Goal: Transaction & Acquisition: Purchase product/service

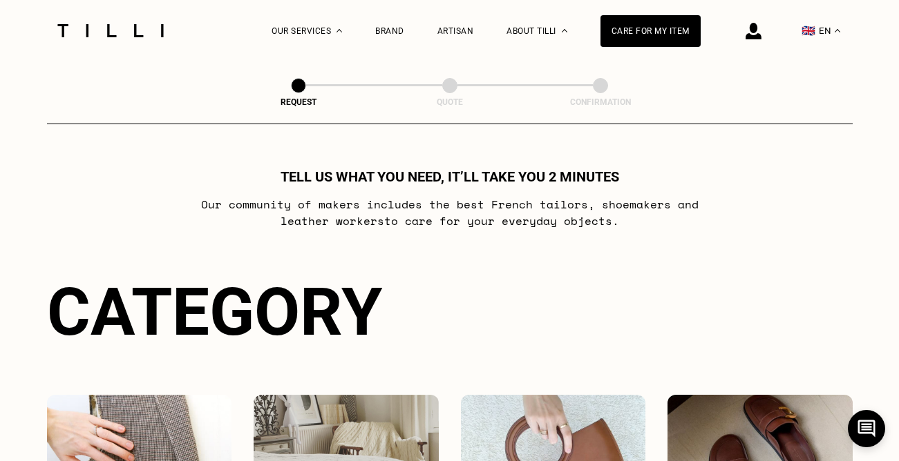
click at [645, 32] on div "Care for my item" at bounding box center [650, 31] width 100 height 32
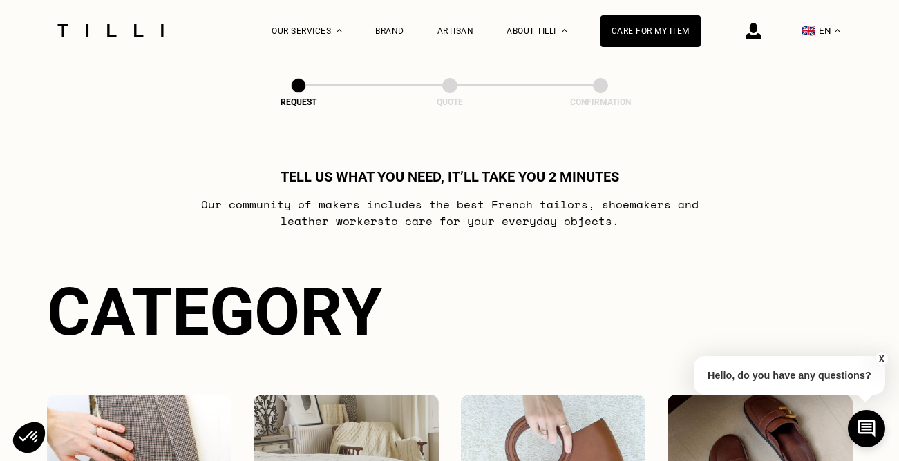
select select "FR"
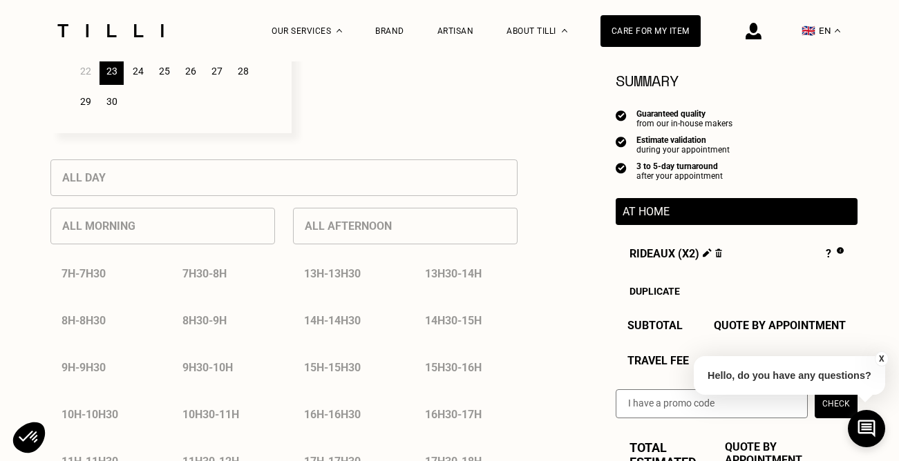
scroll to position [564, 0]
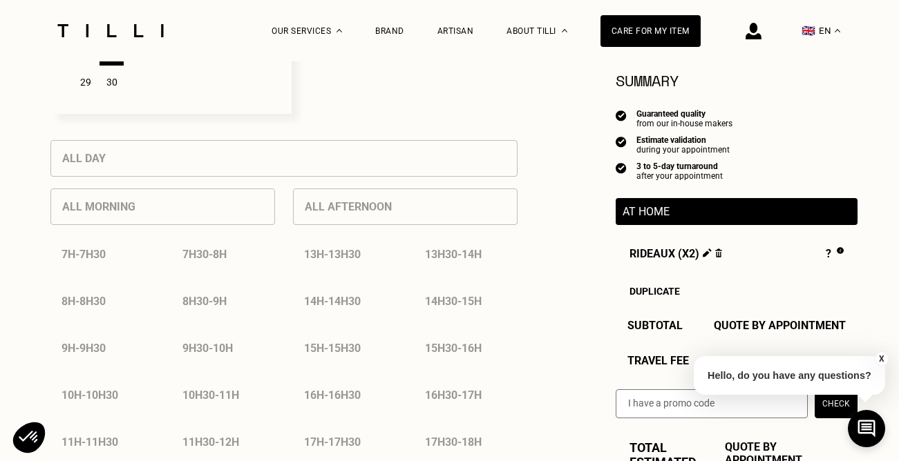
click at [715, 254] on img at bounding box center [719, 253] width 8 height 9
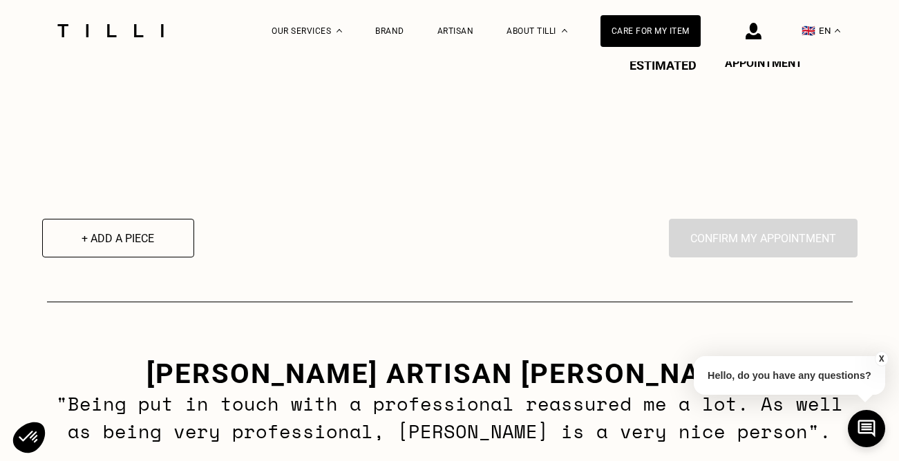
scroll to position [0, 0]
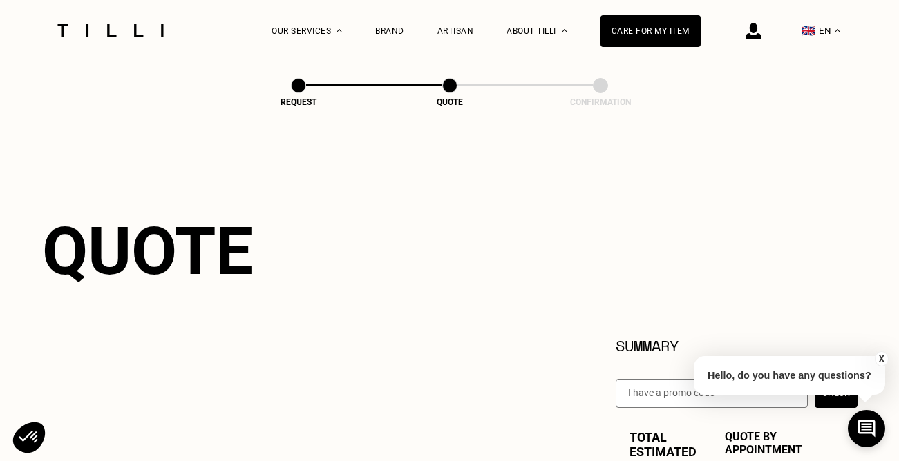
click at [138, 39] on div at bounding box center [110, 30] width 116 height 61
click at [114, 22] on div at bounding box center [110, 30] width 116 height 61
click at [131, 38] on div at bounding box center [110, 30] width 116 height 61
click at [135, 32] on img at bounding box center [110, 30] width 116 height 13
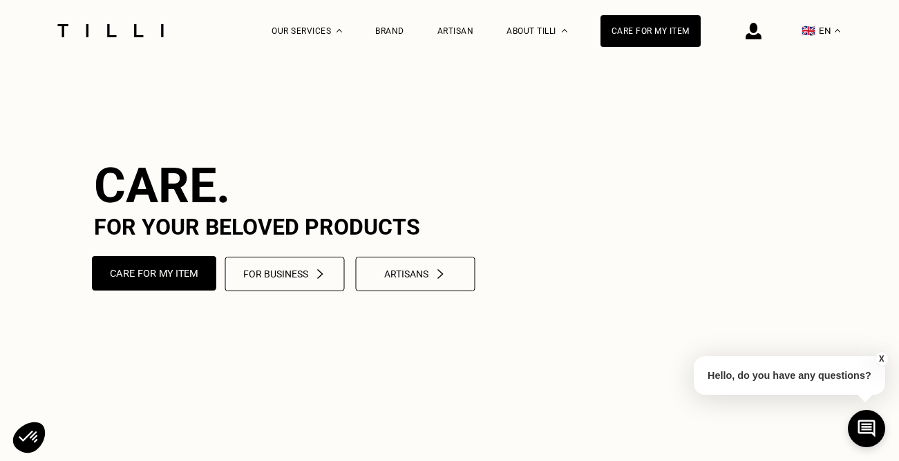
click at [166, 291] on button "Care for my item" at bounding box center [154, 273] width 124 height 35
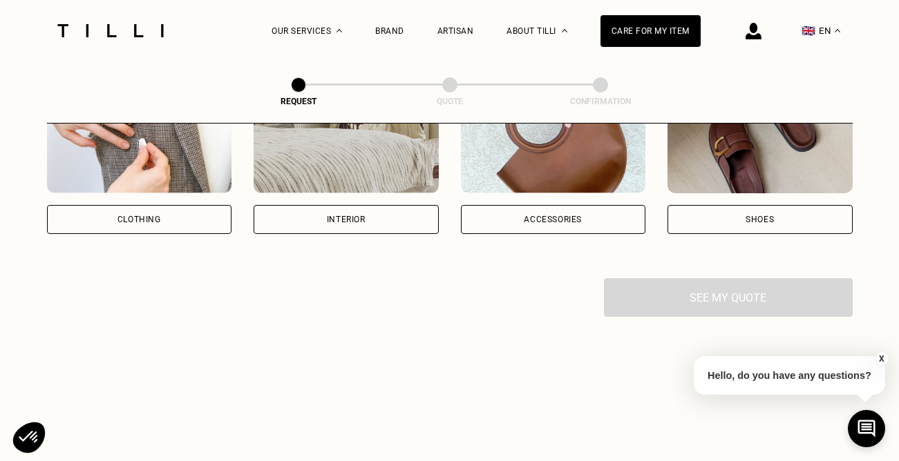
scroll to position [344, 0]
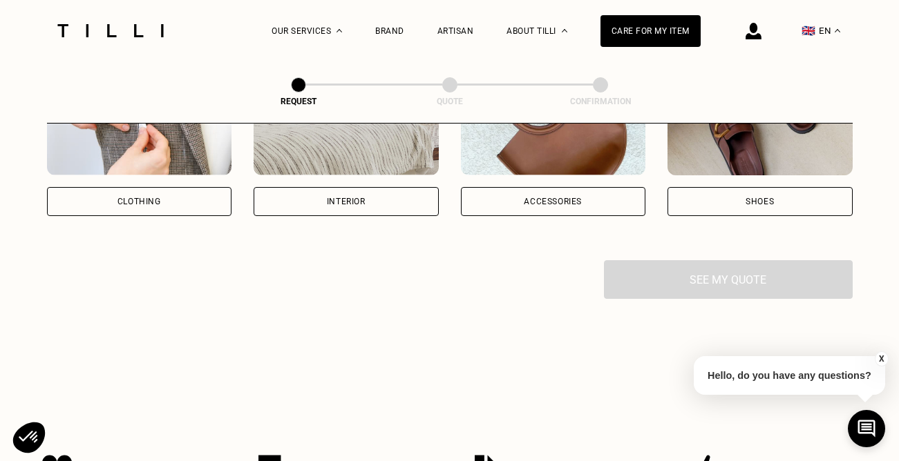
click at [320, 200] on div "Interior" at bounding box center [346, 201] width 185 height 29
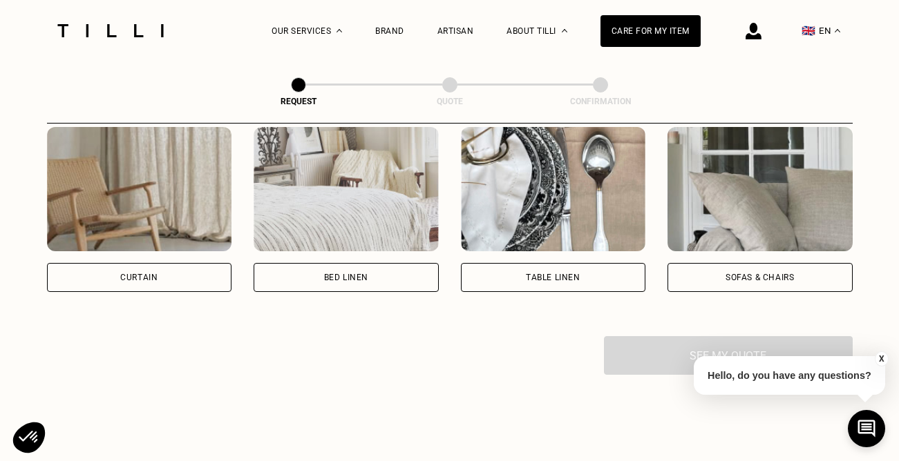
scroll to position [649, 0]
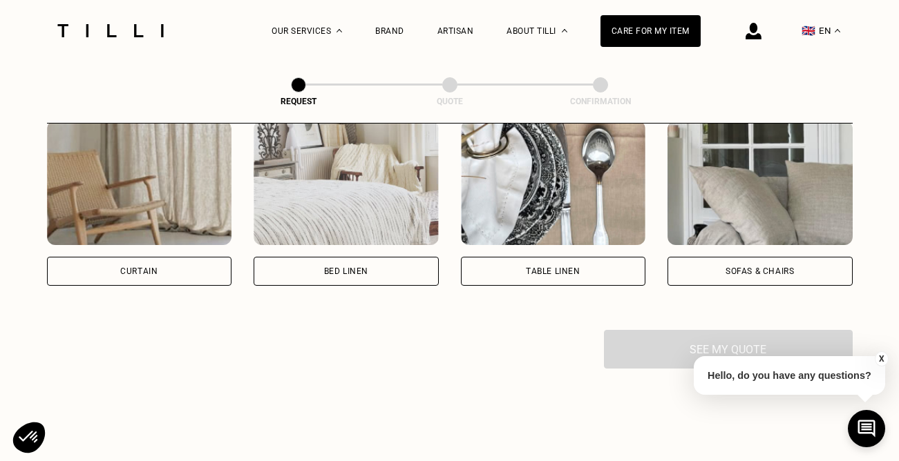
click at [155, 279] on div "Curtain" at bounding box center [139, 271] width 185 height 29
select select "FR"
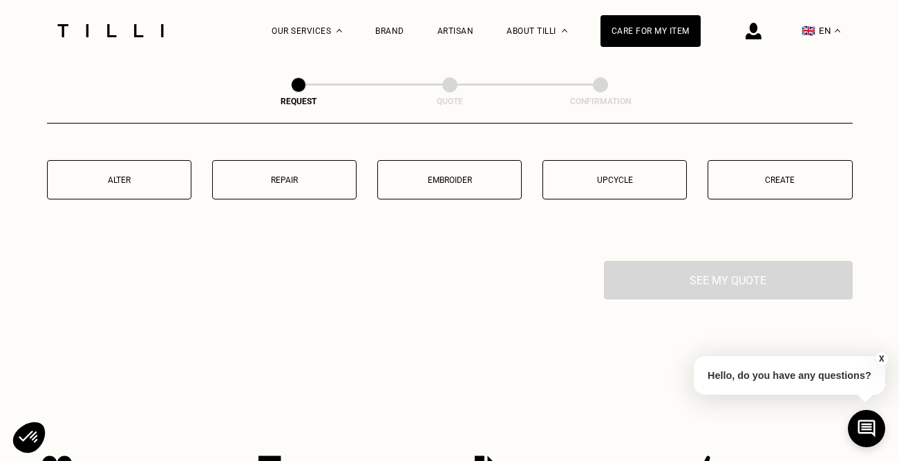
scroll to position [1404, 0]
click at [146, 183] on p "Alter" at bounding box center [119, 180] width 129 height 10
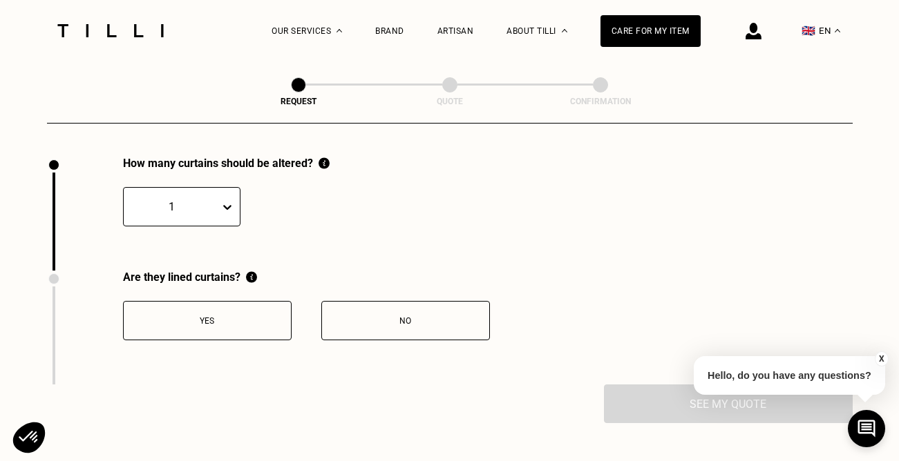
scroll to position [1511, 0]
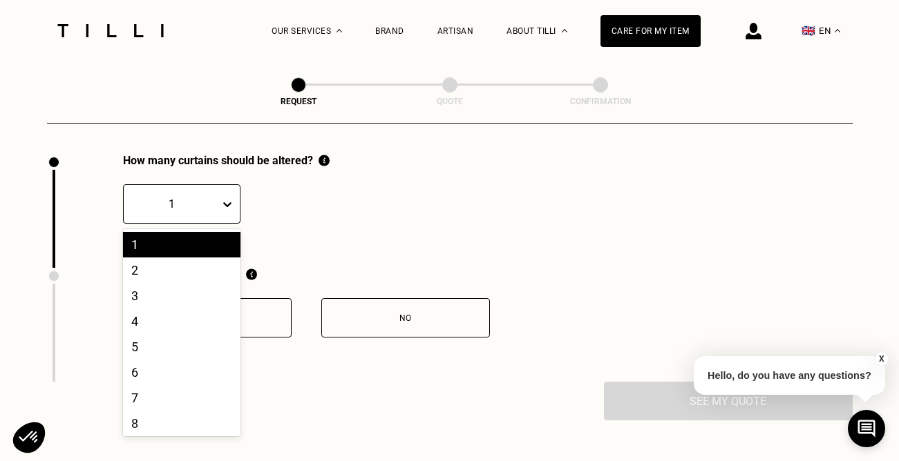
click at [221, 205] on icon at bounding box center [227, 205] width 14 height 14
click at [192, 265] on div "2" at bounding box center [181, 271] width 117 height 26
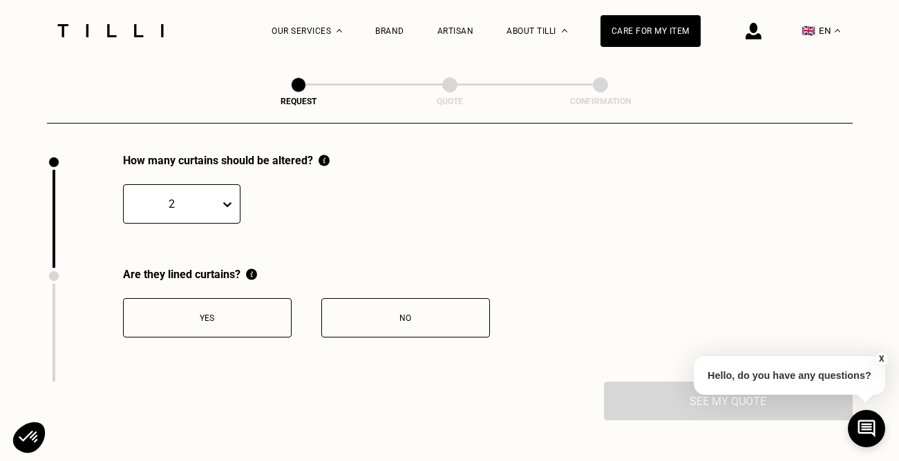
click at [390, 324] on button "No" at bounding box center [405, 317] width 169 height 39
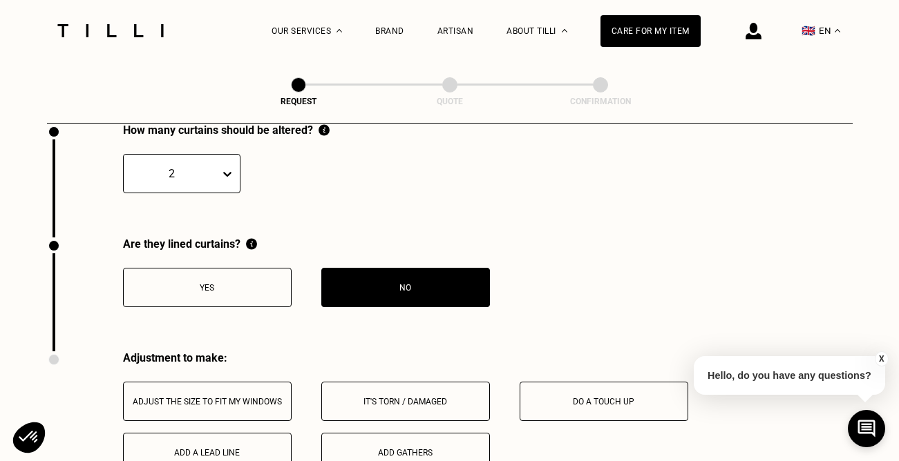
scroll to position [1530, 0]
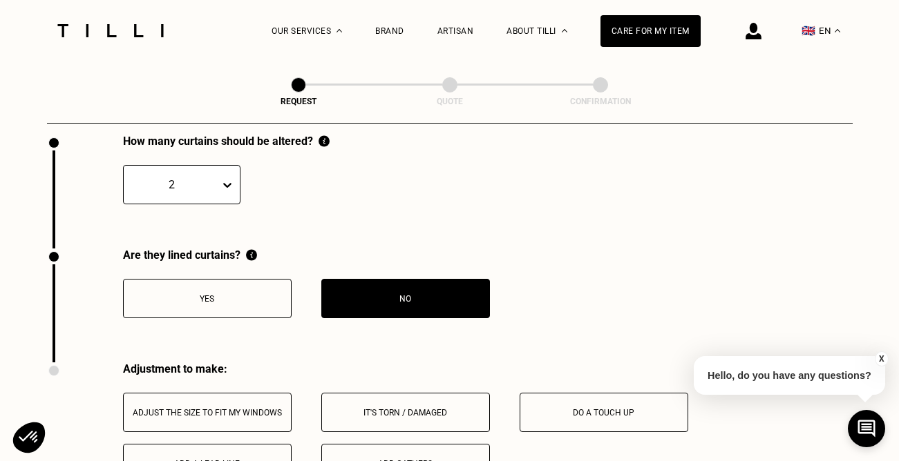
click at [250, 304] on div "Yes" at bounding box center [207, 299] width 153 height 10
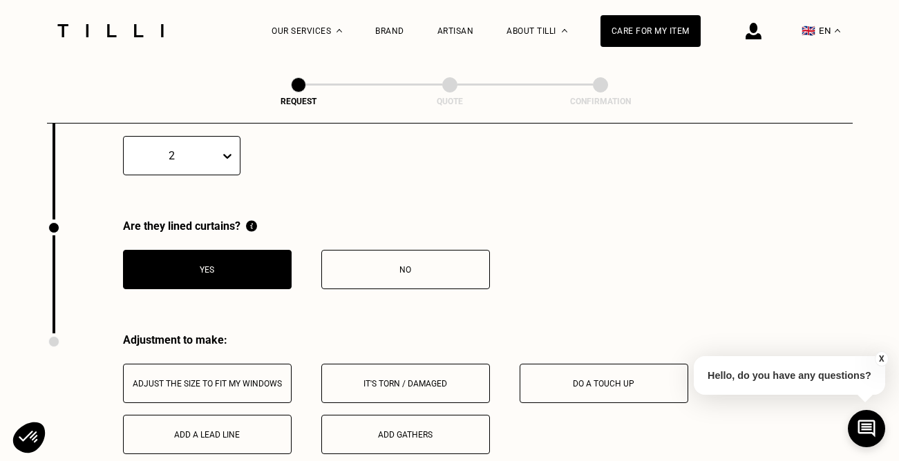
scroll to position [1556, 0]
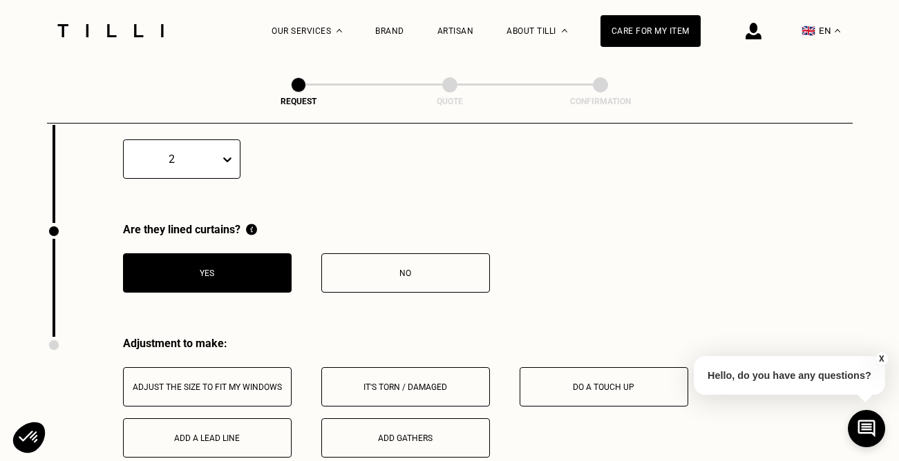
click at [360, 282] on button "No" at bounding box center [405, 273] width 169 height 39
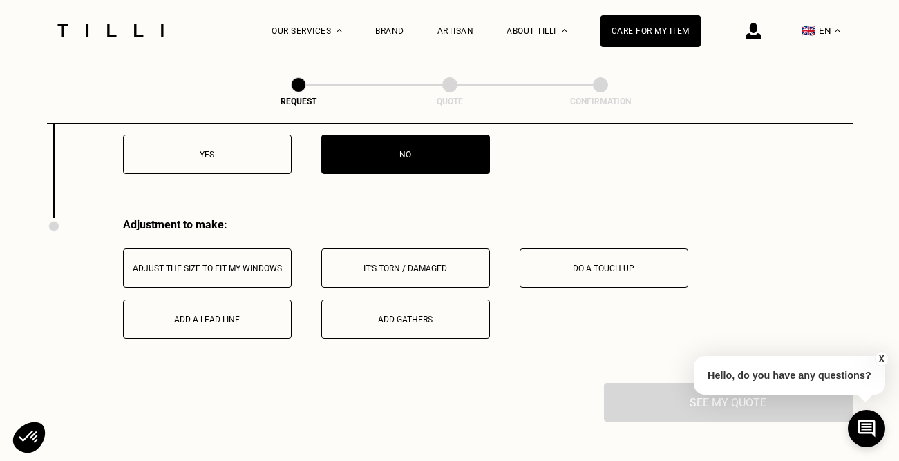
scroll to position [1677, 0]
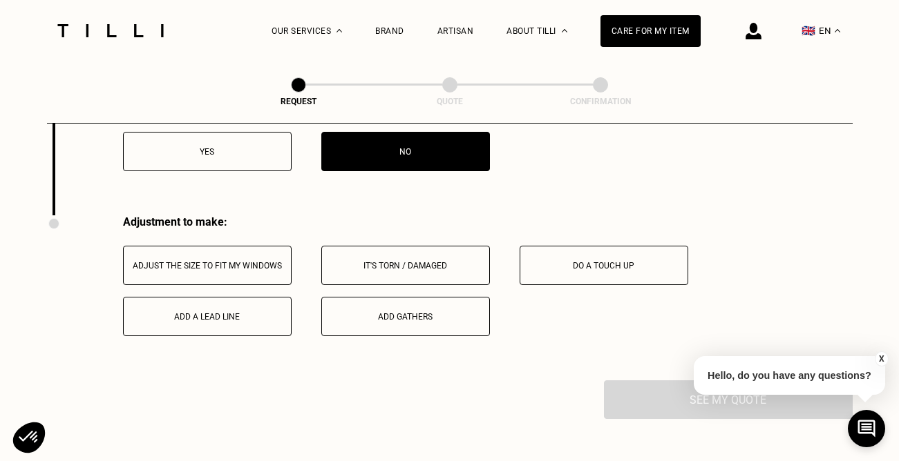
click at [562, 259] on button "Do a touch up" at bounding box center [603, 265] width 169 height 39
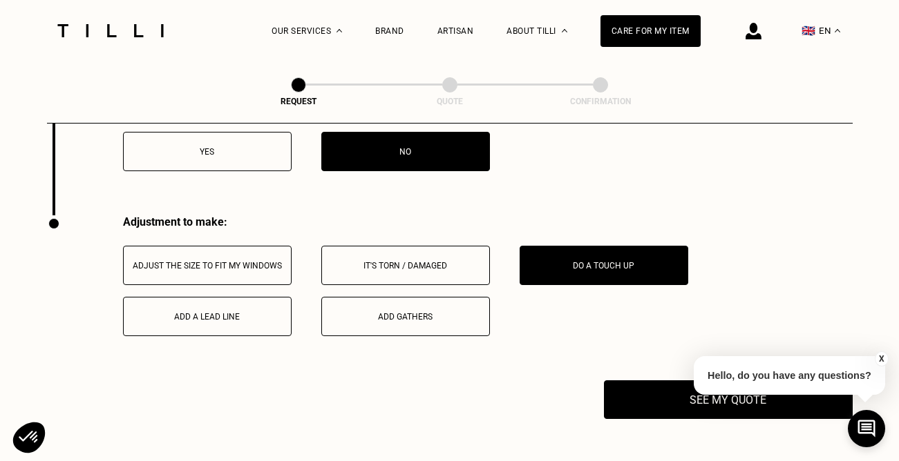
click at [880, 358] on button "X" at bounding box center [882, 359] width 14 height 15
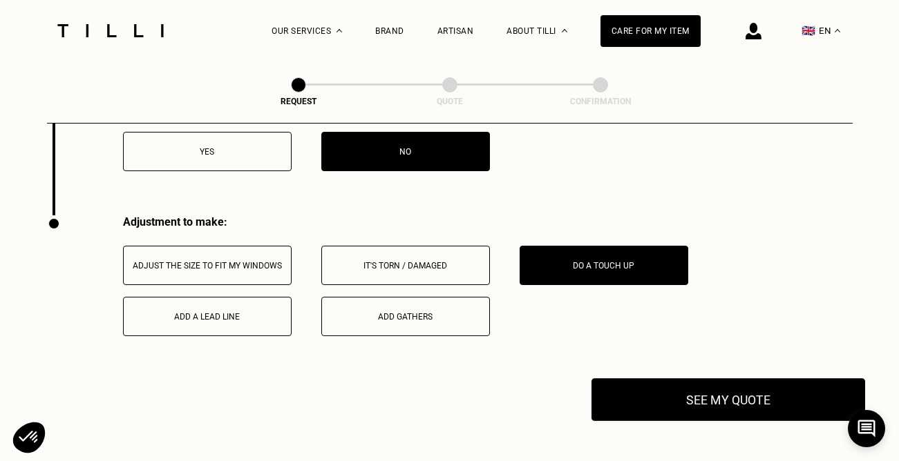
click at [751, 399] on button "See my quote" at bounding box center [728, 400] width 274 height 43
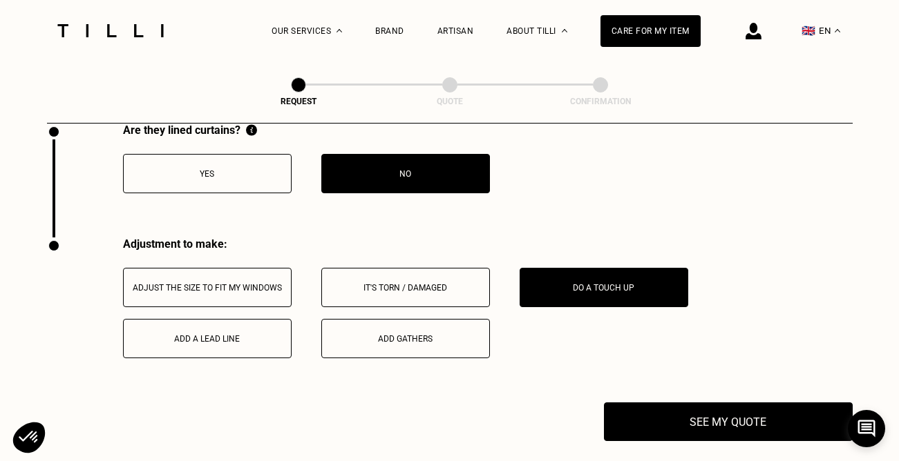
scroll to position [1658, 0]
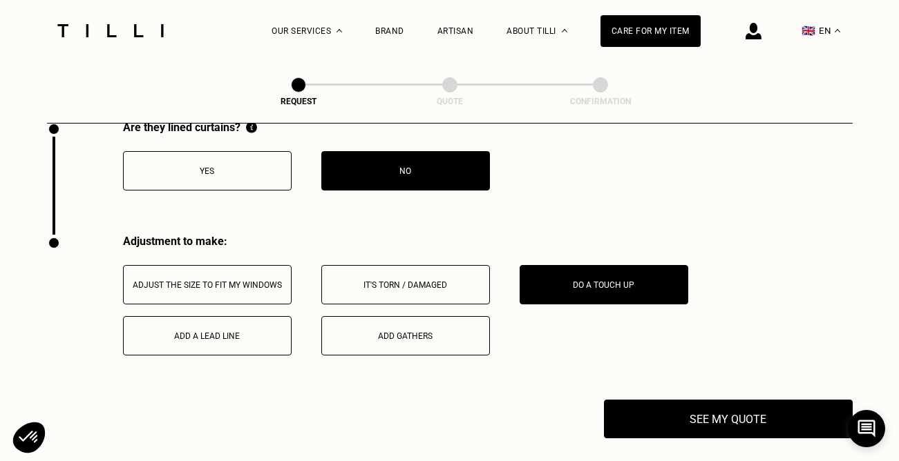
click at [662, 155] on div "Are they lined curtains? Yes No" at bounding box center [449, 178] width 805 height 114
click at [218, 294] on button "Adjust the size to fit my windows" at bounding box center [207, 284] width 169 height 39
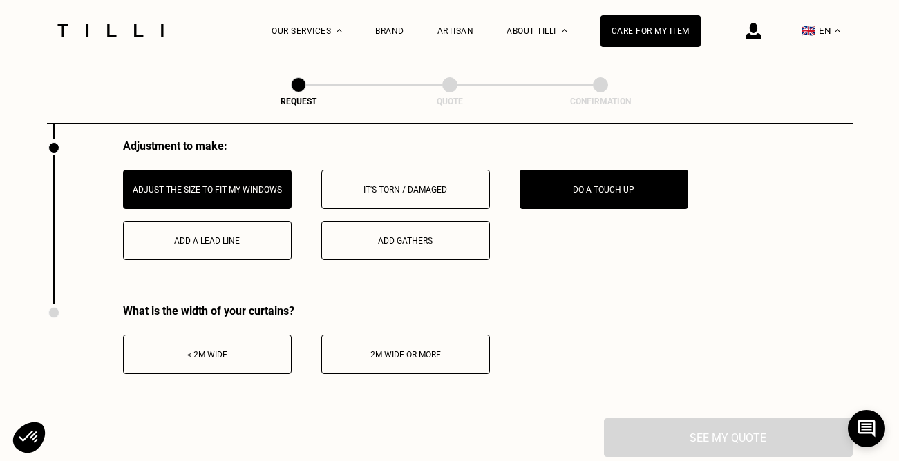
scroll to position [1755, 0]
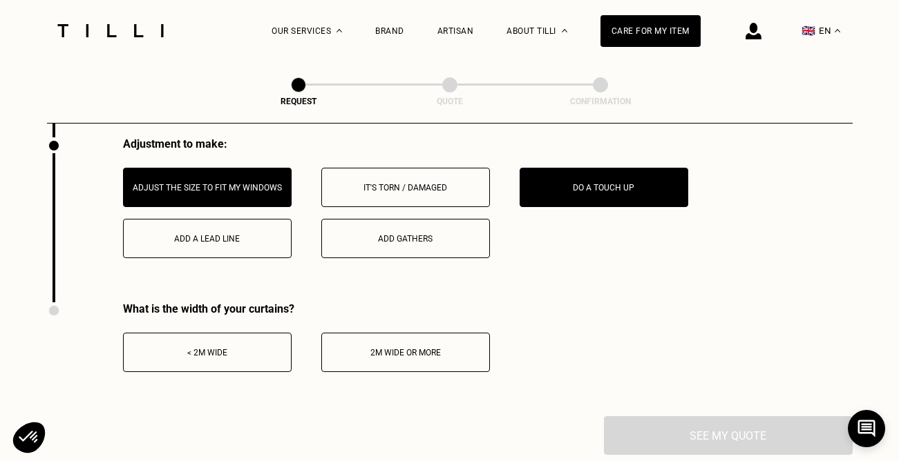
click at [249, 351] on div "< 2m wide" at bounding box center [207, 353] width 153 height 10
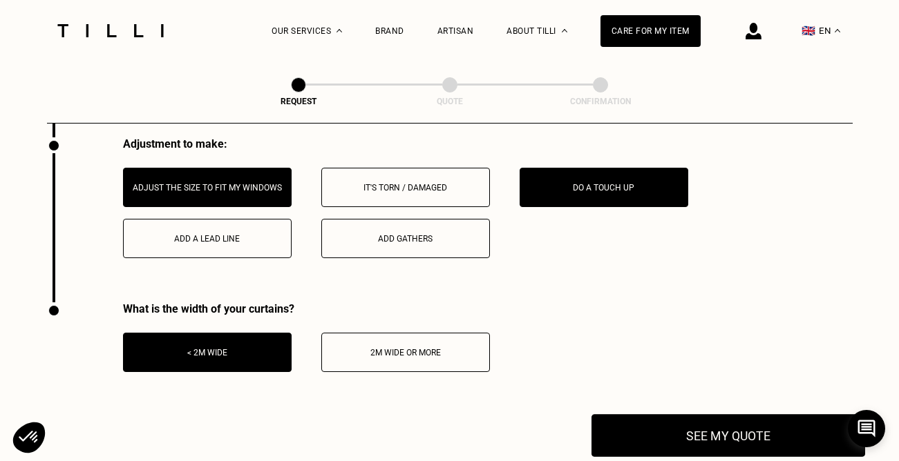
click at [706, 430] on button "See my quote" at bounding box center [728, 435] width 274 height 43
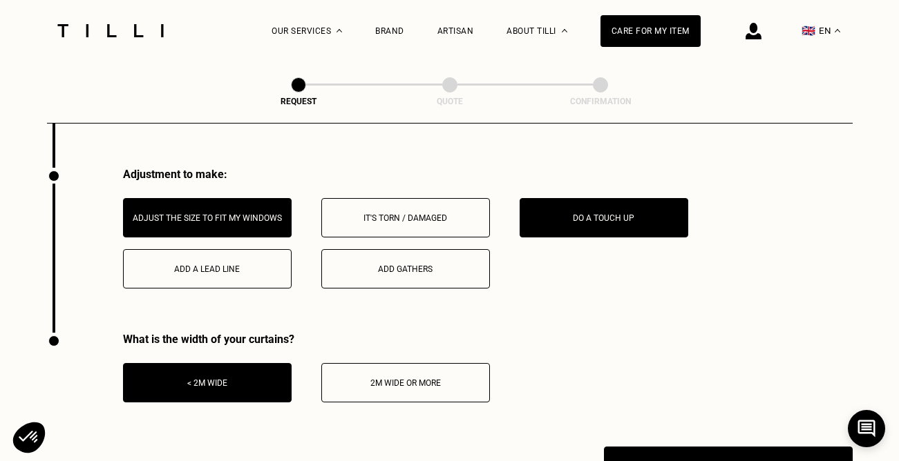
scroll to position [1726, 0]
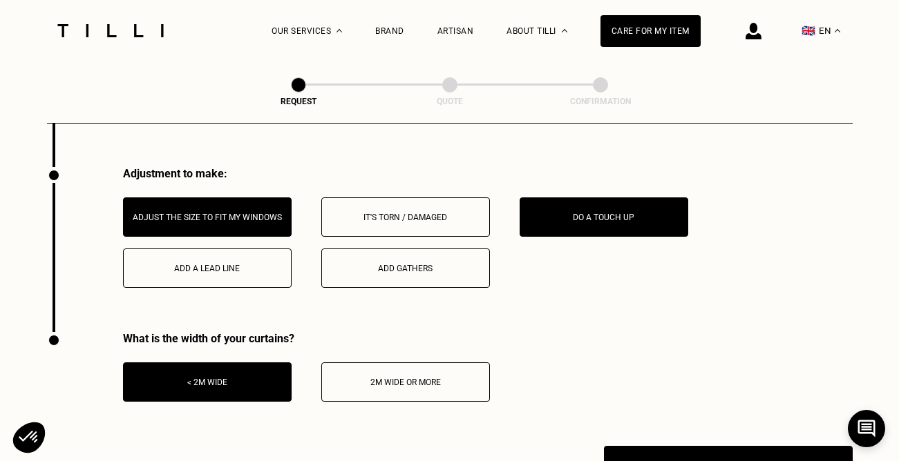
click at [216, 220] on div "Adjust the size to fit my windows" at bounding box center [207, 218] width 153 height 10
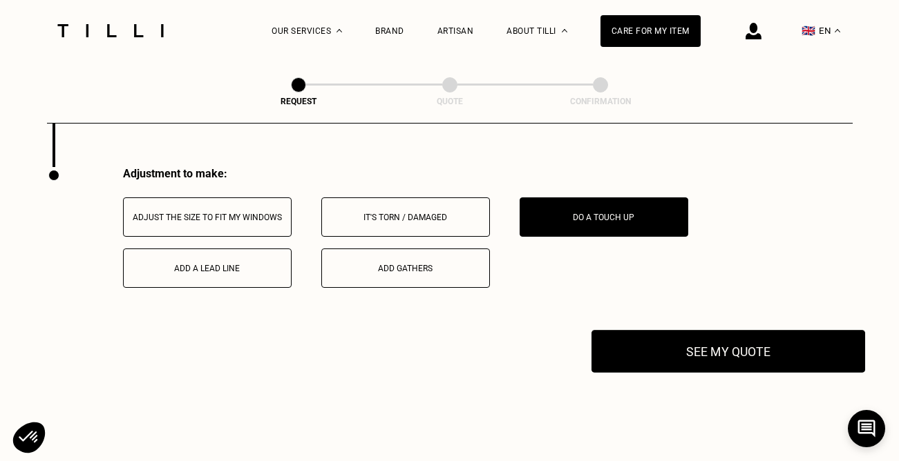
click at [700, 352] on button "See my quote" at bounding box center [728, 351] width 274 height 43
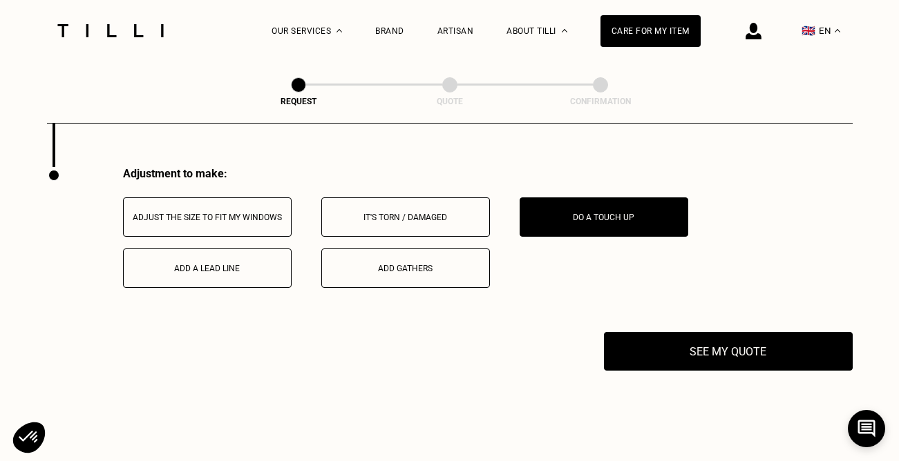
click at [248, 267] on div "Add a lead line" at bounding box center [207, 269] width 153 height 10
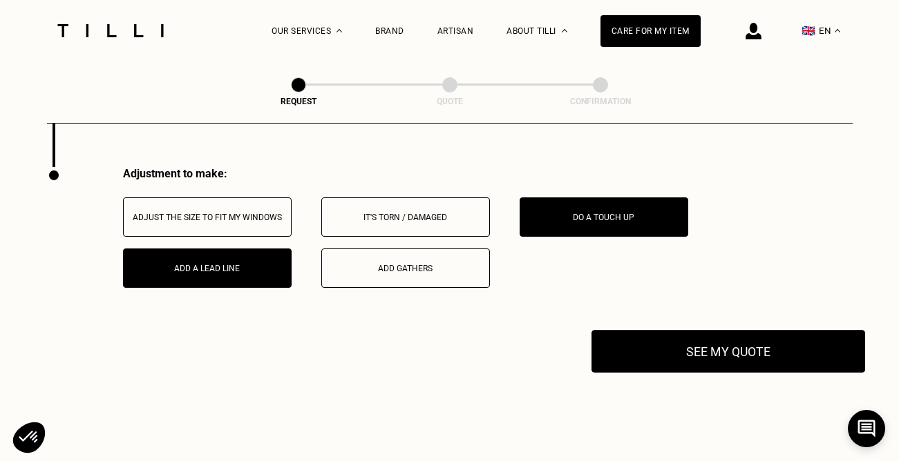
click at [734, 359] on button "See my quote" at bounding box center [728, 351] width 274 height 43
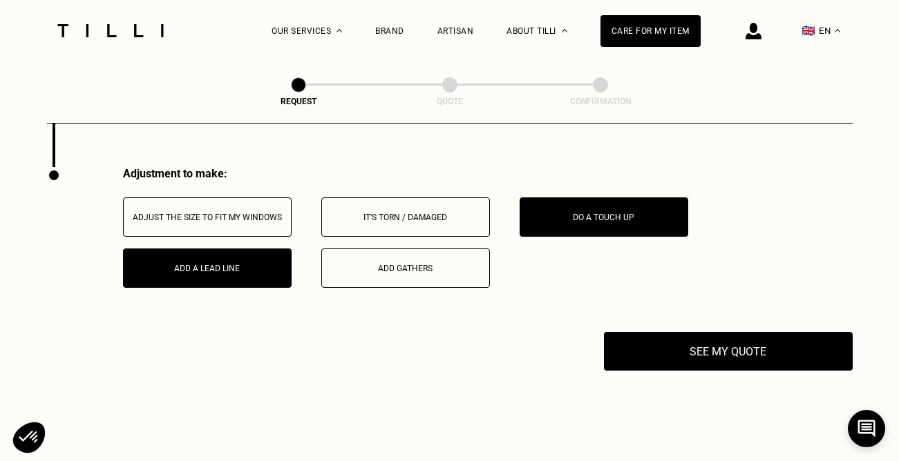
click at [242, 280] on button "Add a lead line" at bounding box center [207, 268] width 169 height 39
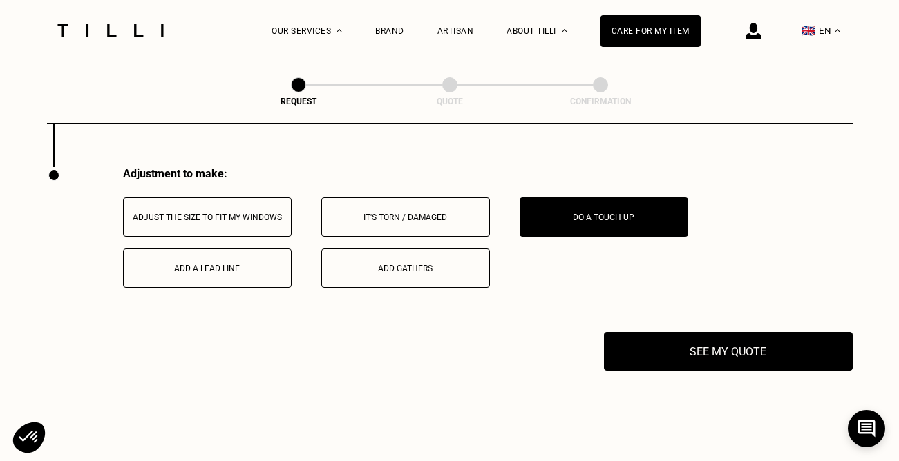
click at [367, 277] on button "Add gathers" at bounding box center [405, 268] width 169 height 39
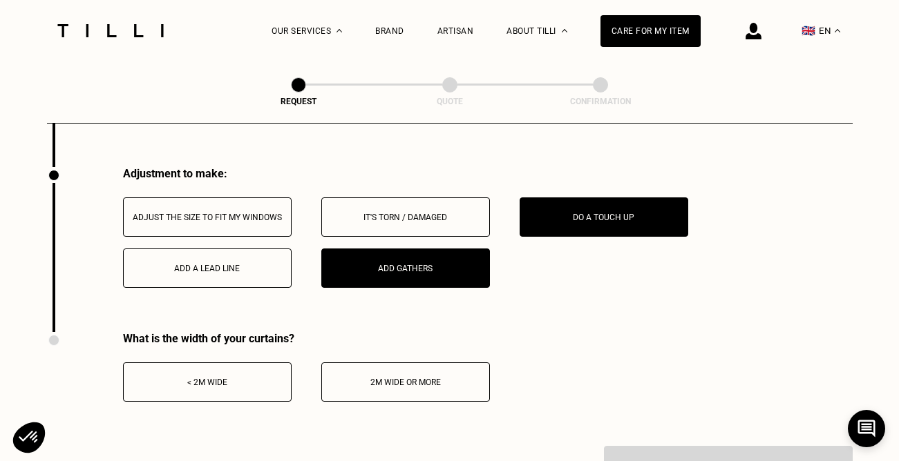
click at [238, 365] on button "< 2m wide" at bounding box center [207, 382] width 169 height 39
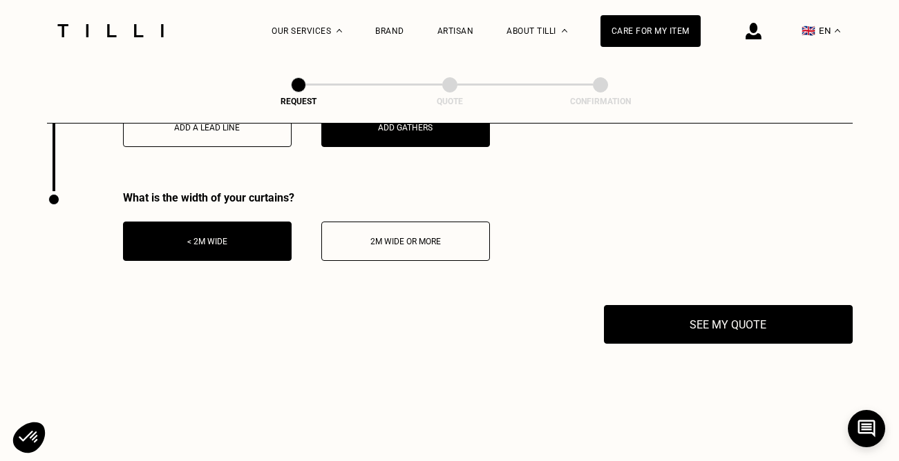
scroll to position [1867, 0]
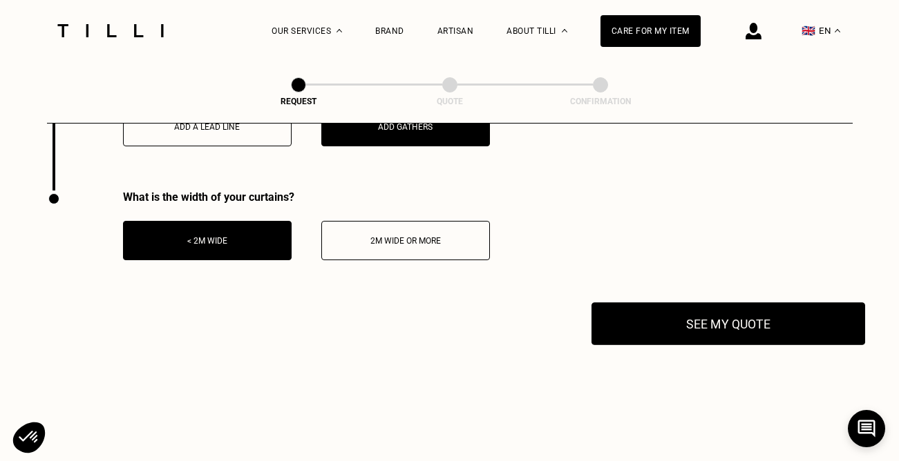
click at [657, 329] on button "See my quote" at bounding box center [728, 324] width 274 height 43
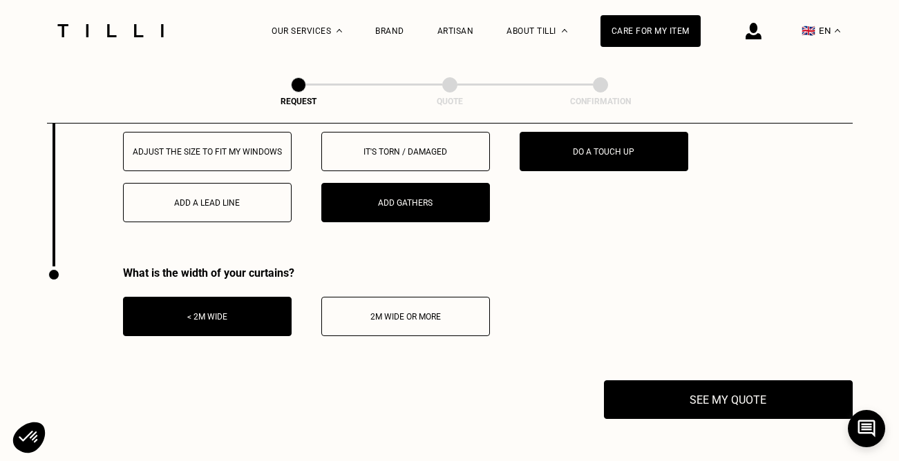
scroll to position [1789, 0]
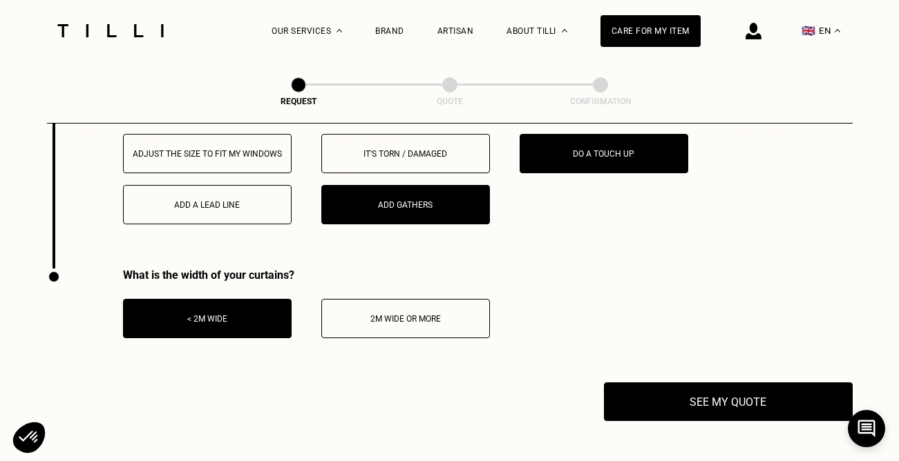
click at [248, 309] on button "< 2m wide" at bounding box center [207, 318] width 169 height 39
click at [388, 203] on div "Add gathers" at bounding box center [405, 205] width 153 height 10
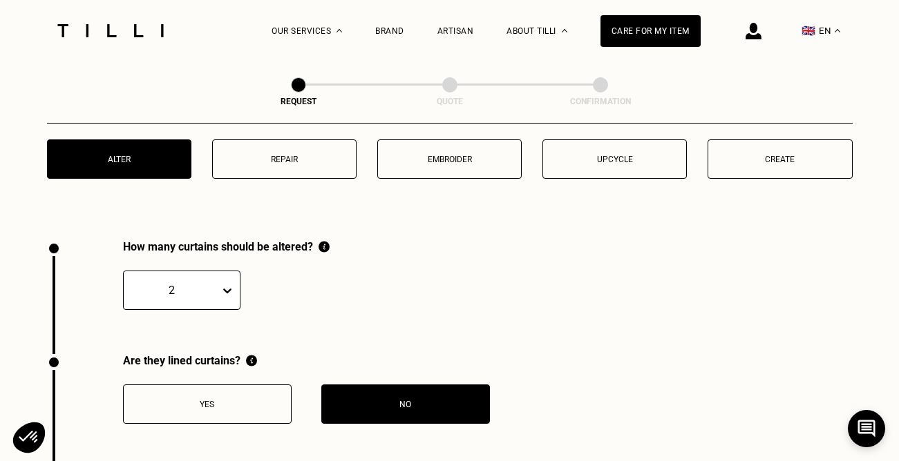
scroll to position [1426, 0]
